Goal: Navigation & Orientation: Find specific page/section

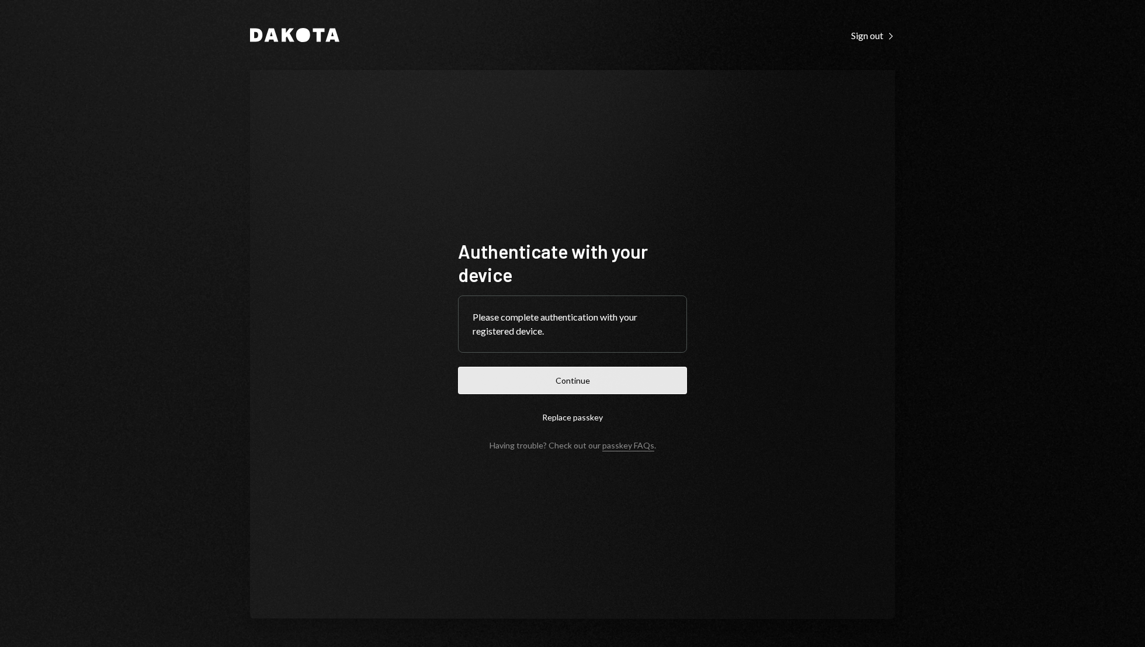
click at [563, 376] on button "Continue" at bounding box center [572, 380] width 229 height 27
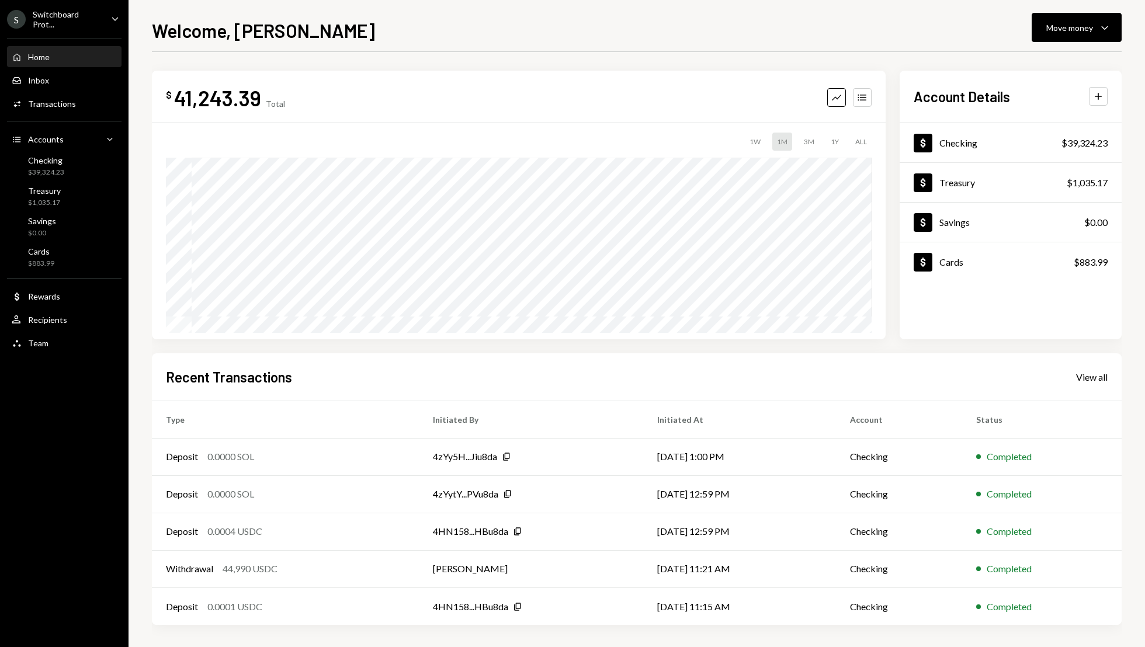
click at [47, 63] on div "Home Home" at bounding box center [64, 57] width 105 height 20
click at [48, 85] on div "Inbox Inbox" at bounding box center [64, 81] width 105 height 20
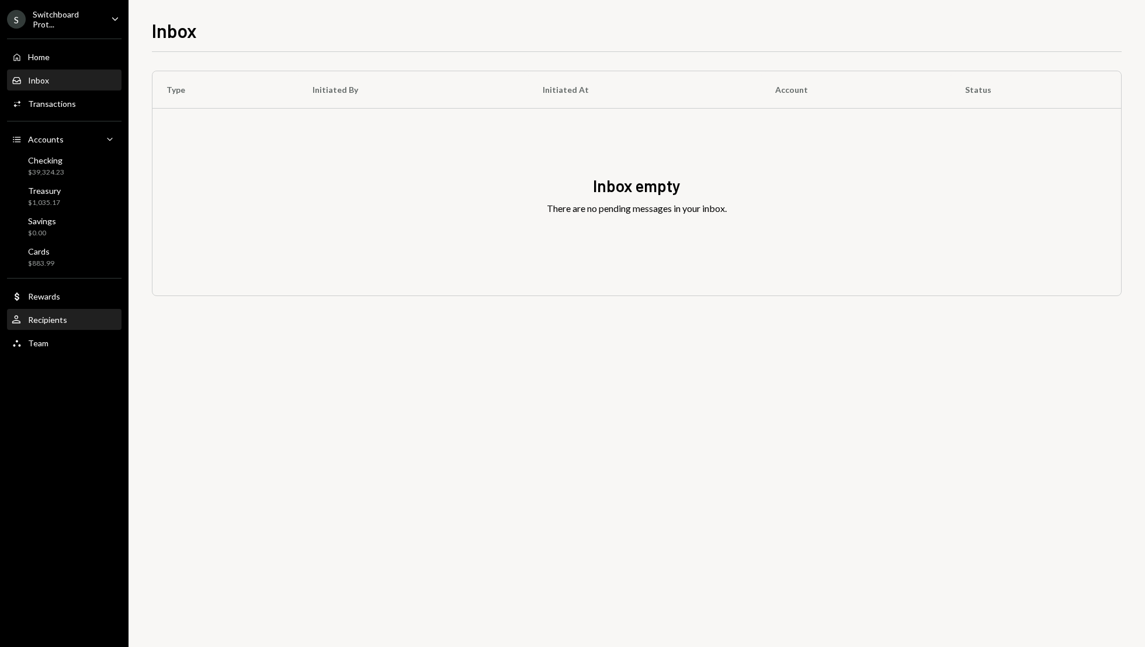
click at [57, 323] on div "Recipients" at bounding box center [47, 320] width 39 height 10
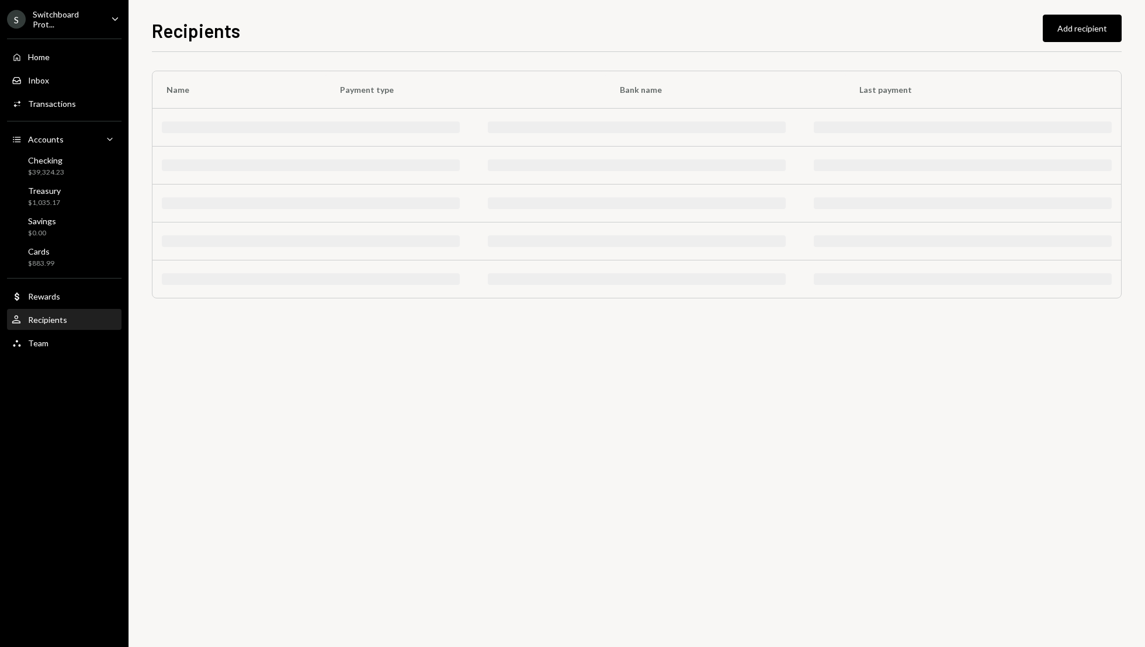
click at [57, 323] on div "Recipients" at bounding box center [47, 320] width 39 height 10
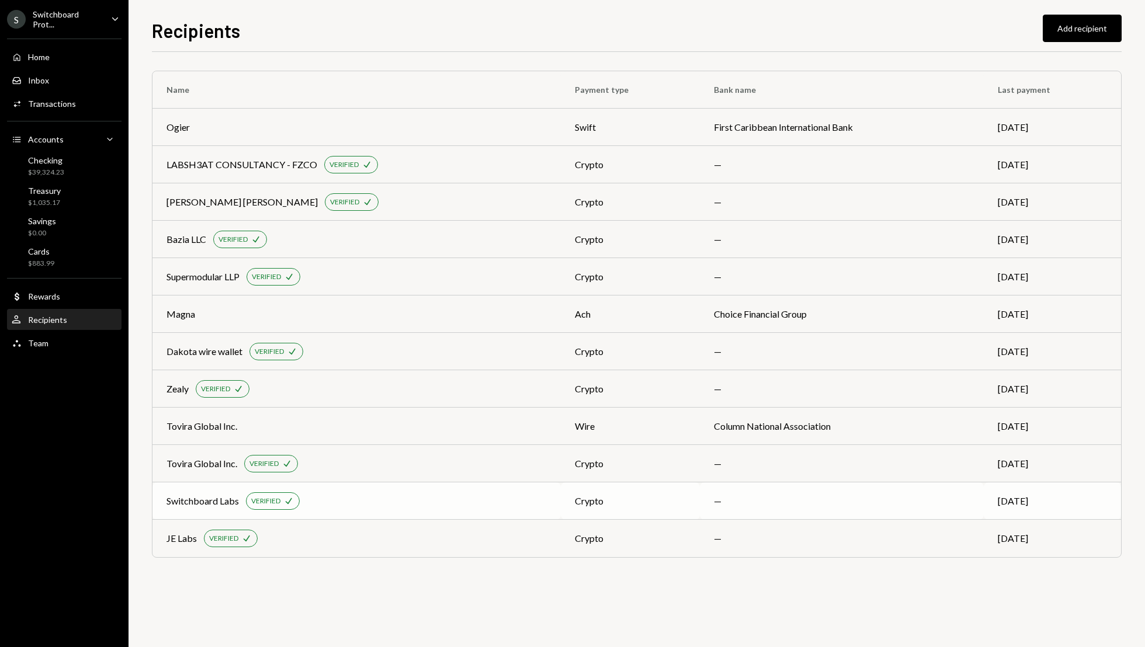
click at [452, 489] on td "Switchboard Labs VERIFIED Check" at bounding box center [357, 501] width 408 height 37
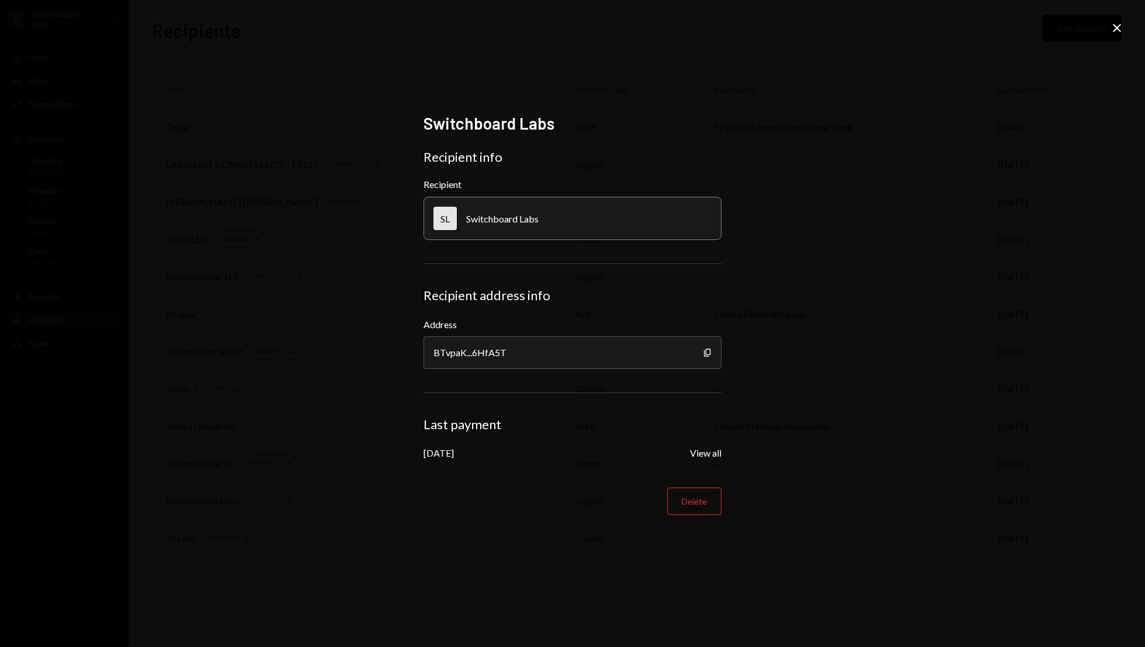
click at [1116, 31] on icon "Close" at bounding box center [1117, 28] width 14 height 14
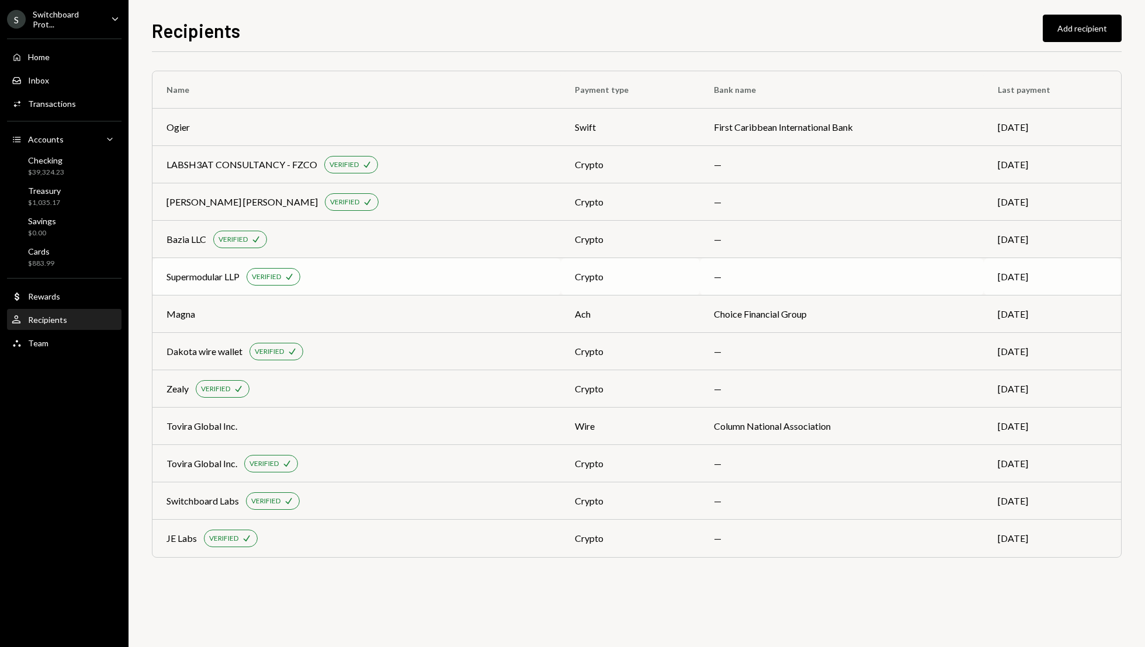
click at [352, 272] on div "Supermodular LLP VERIFIED Check" at bounding box center [357, 277] width 380 height 18
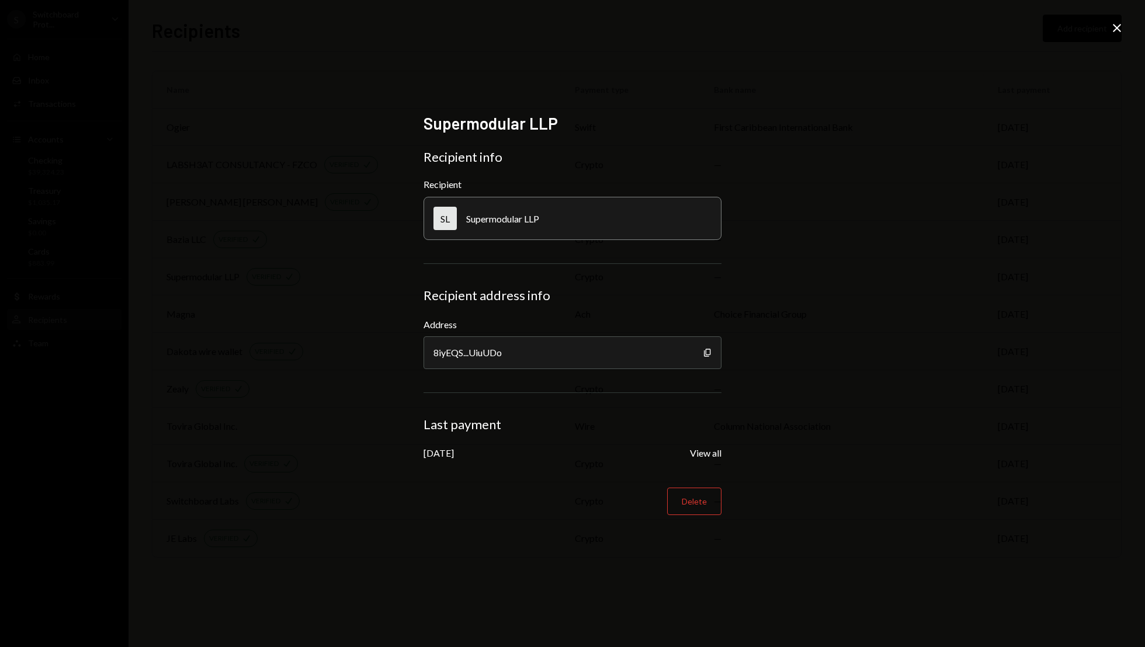
click at [1117, 27] on icon at bounding box center [1117, 28] width 8 height 8
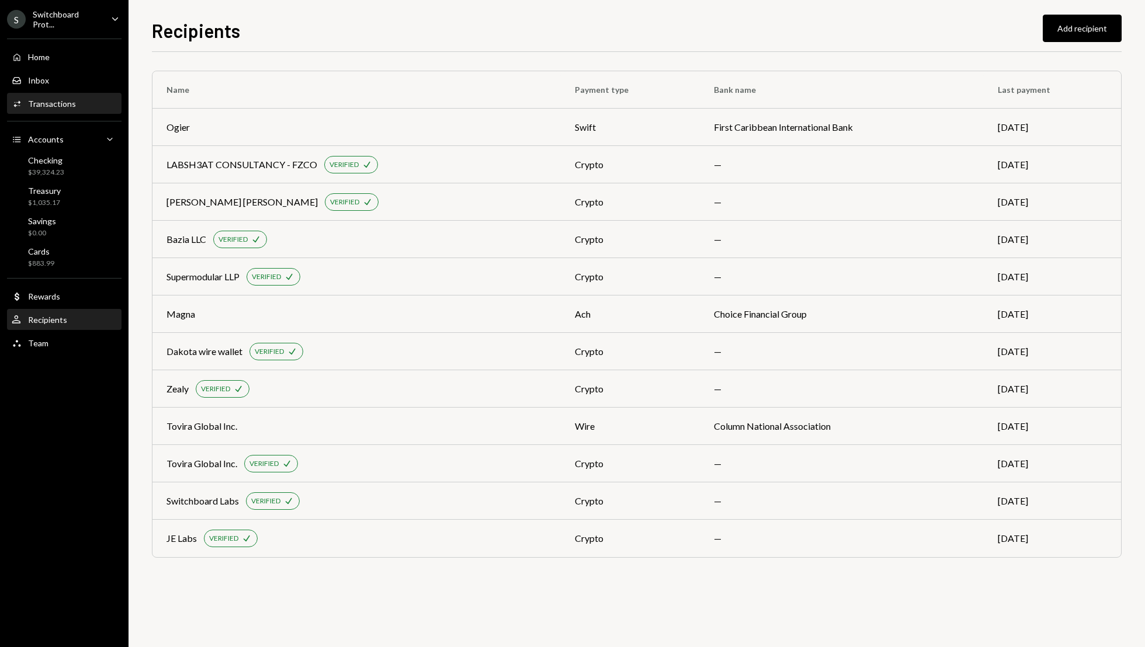
click at [62, 110] on div "Activities Transactions" at bounding box center [64, 104] width 105 height 20
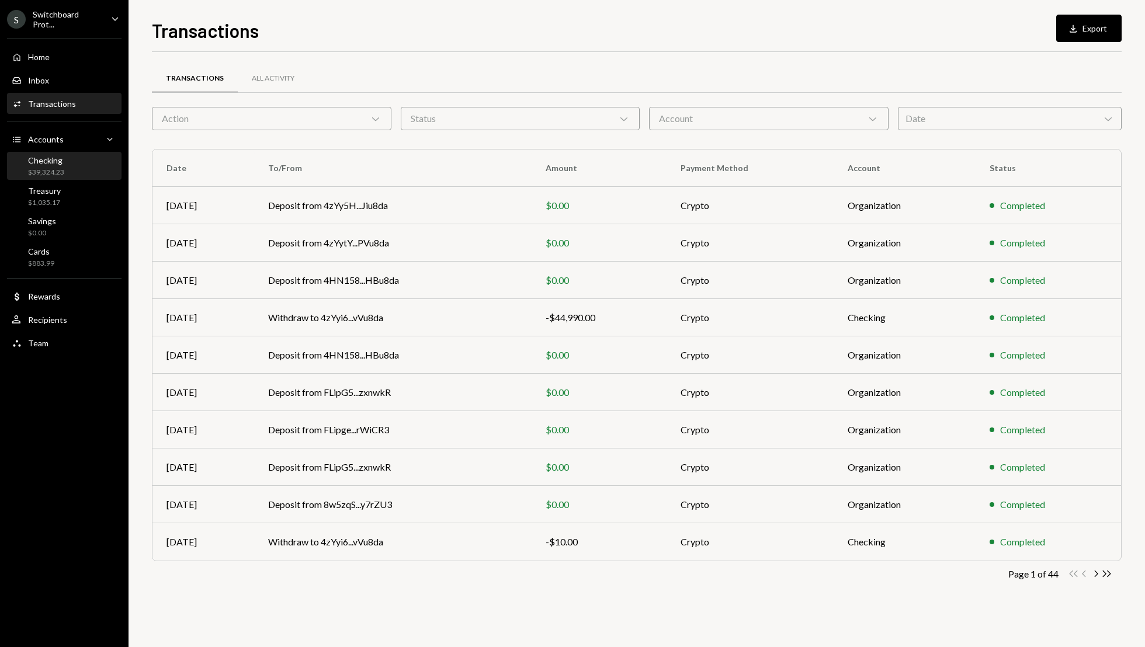
click at [63, 175] on div "$39,324.23" at bounding box center [46, 173] width 36 height 10
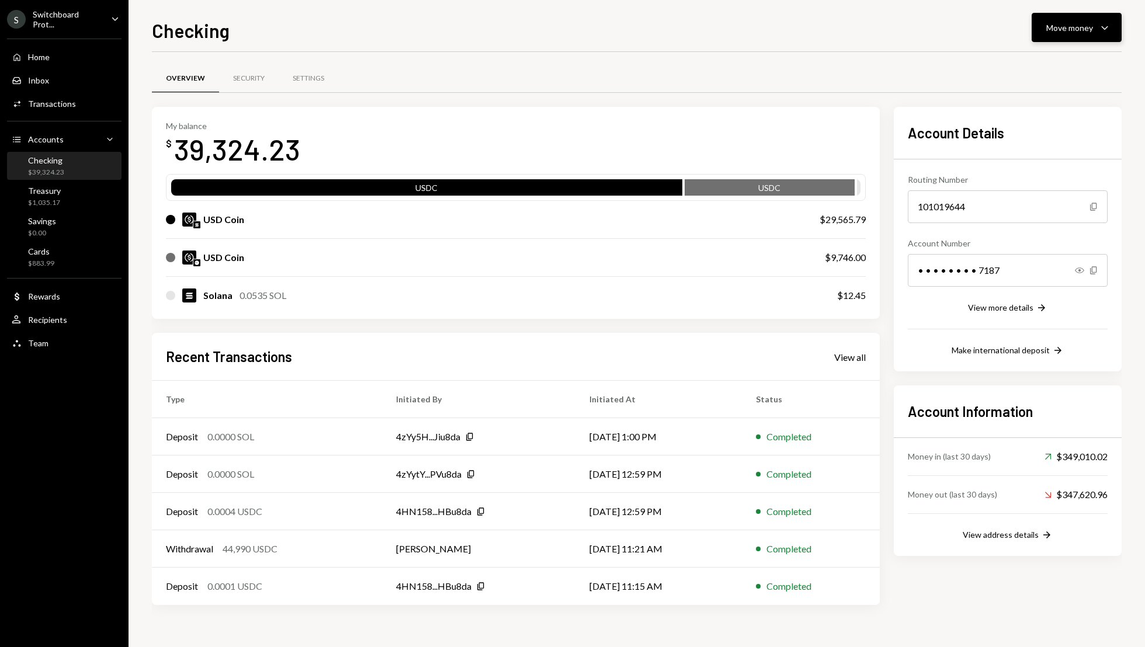
click at [1104, 29] on icon "Caret Down" at bounding box center [1105, 27] width 14 height 14
click at [1050, 61] on div "Send" at bounding box center [1067, 63] width 85 height 12
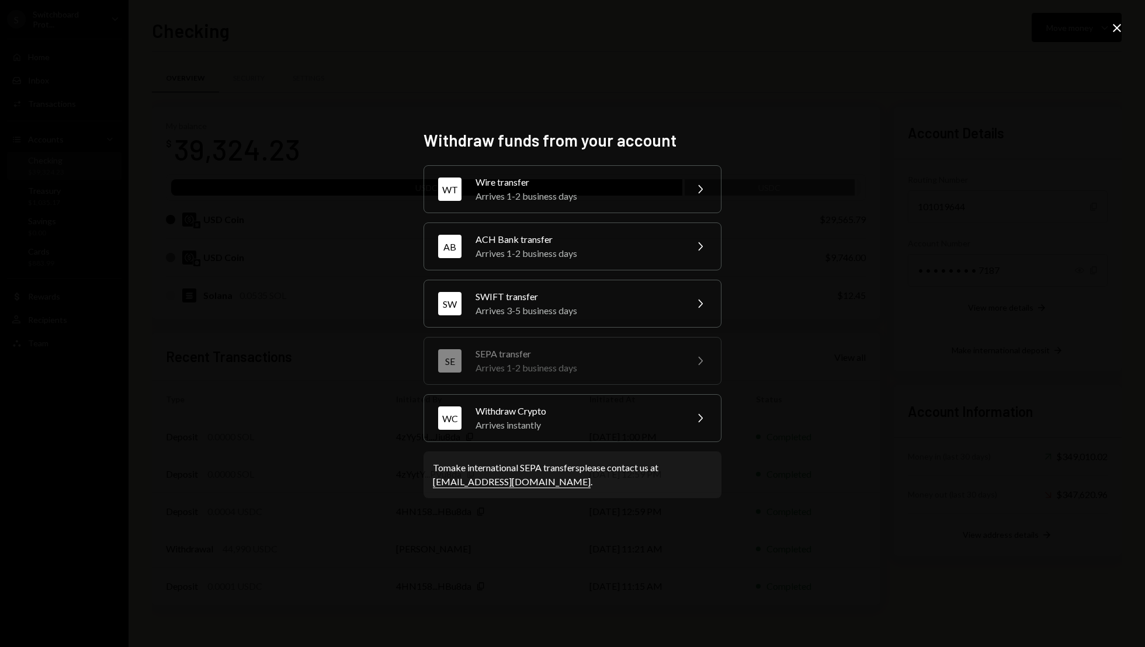
drag, startPoint x: 1117, startPoint y: 4, endPoint x: 1117, endPoint y: 16, distance: 12.9
click at [1117, 14] on div "Withdraw funds from your account WT Wire transfer Arrives 1-2 business days Che…" at bounding box center [572, 323] width 1145 height 647
click at [1117, 30] on icon "Close" at bounding box center [1117, 28] width 14 height 14
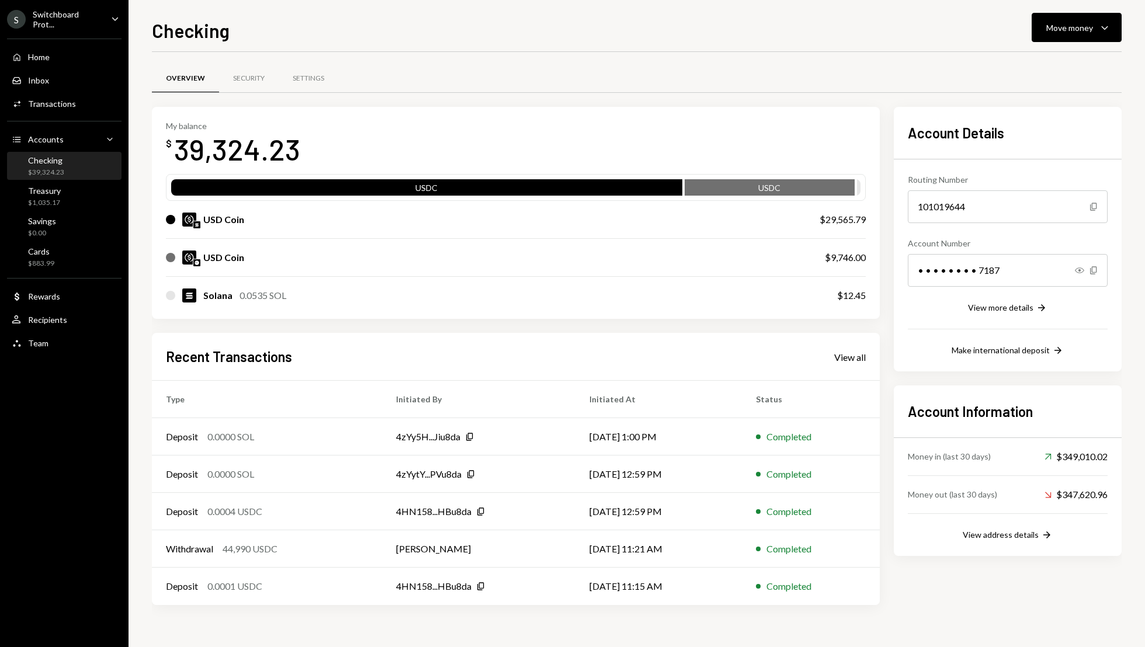
click at [1117, 30] on button "Move money Caret Down" at bounding box center [1077, 27] width 90 height 29
drag, startPoint x: 190, startPoint y: 199, endPoint x: 117, endPoint y: 195, distance: 73.1
click at [118, 195] on div "S Switchboard Prot... Caret Down Home Home Inbox Inbox Activities Transactions …" at bounding box center [572, 323] width 1145 height 647
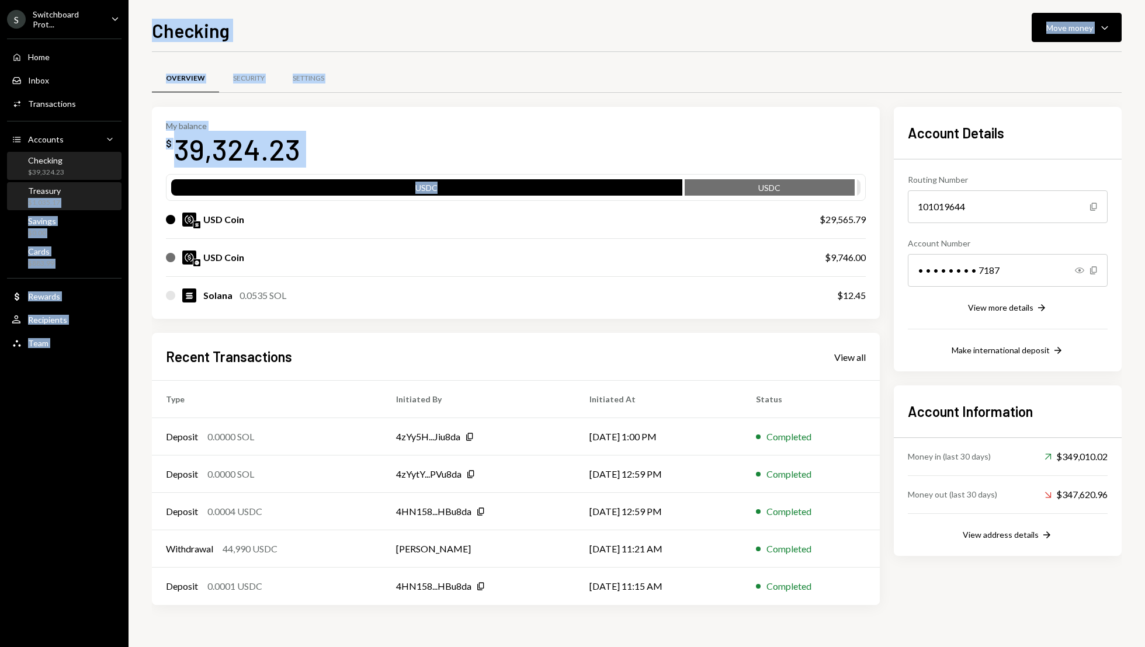
click at [54, 199] on div "$1,035.17" at bounding box center [44, 203] width 33 height 10
